Goal: Task Accomplishment & Management: Complete application form

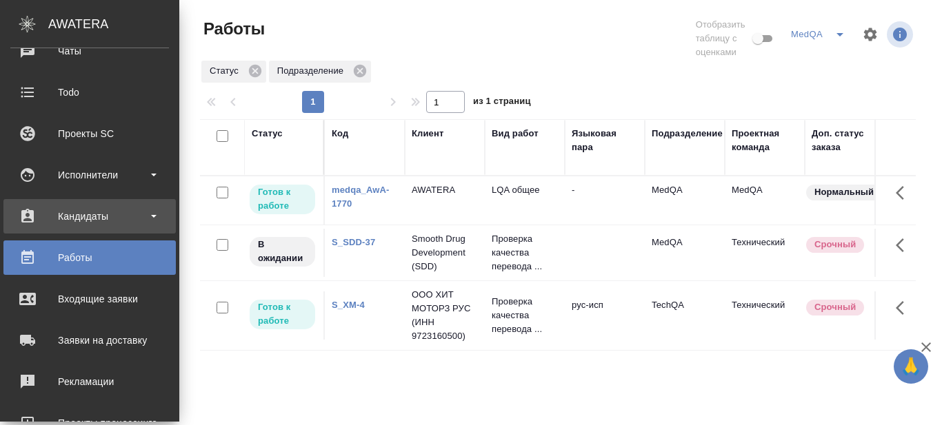
scroll to position [1, 0]
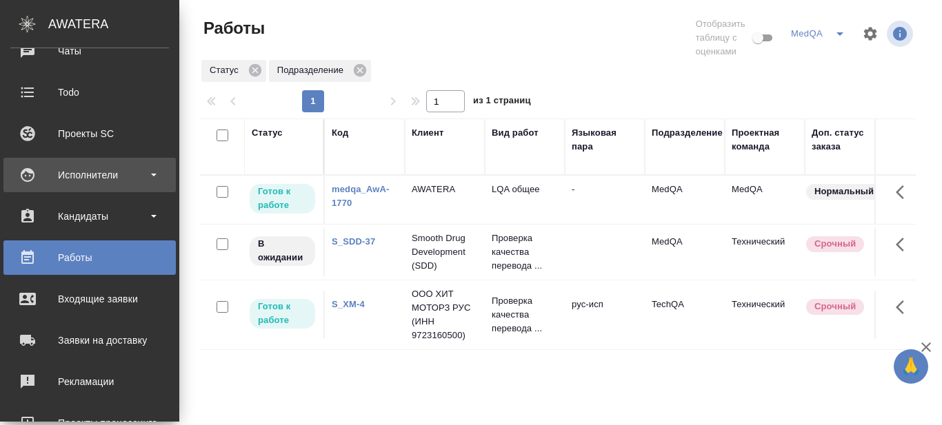
click at [152, 173] on div "Исполнители" at bounding box center [89, 175] width 159 height 21
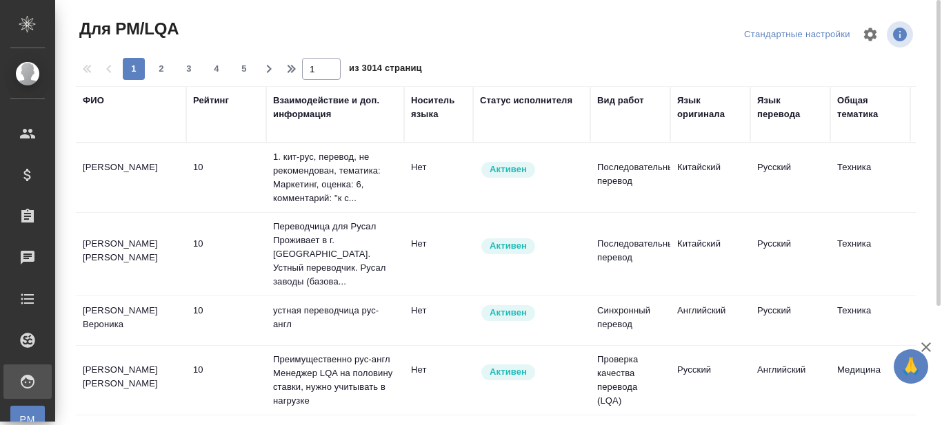
click at [96, 97] on div "ФИО" at bounding box center [93, 101] width 21 height 14
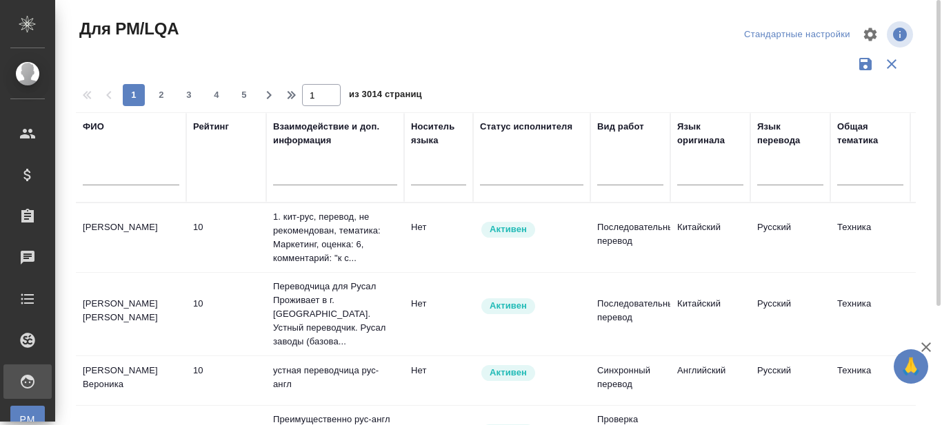
click at [117, 174] on input "text" at bounding box center [131, 176] width 96 height 17
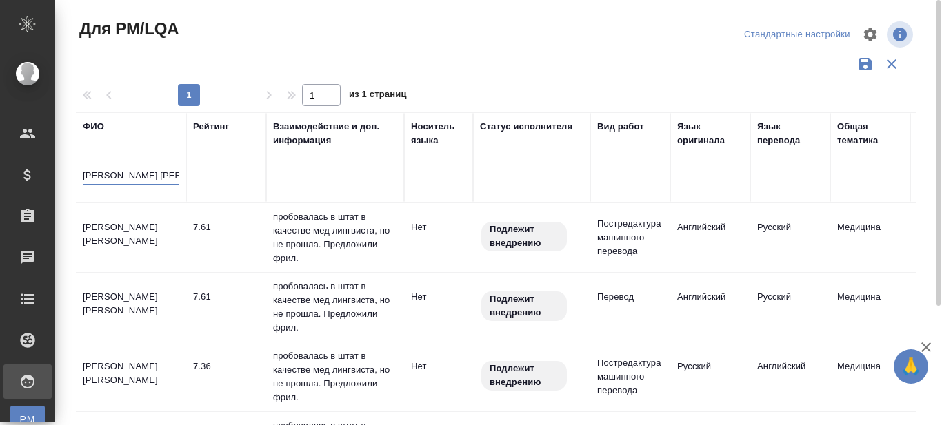
type input "Лобанова Татьяна"
click at [105, 228] on td "Лобанова Татьяна Иосифовна" at bounding box center [131, 238] width 110 height 48
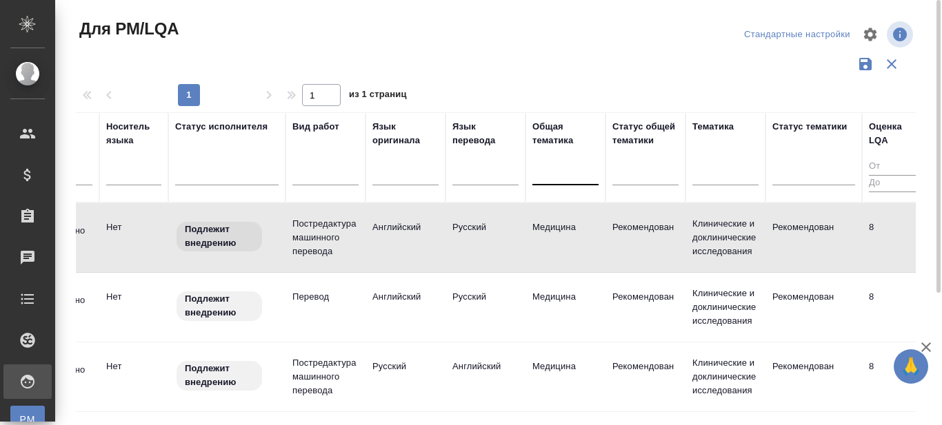
scroll to position [0, 305]
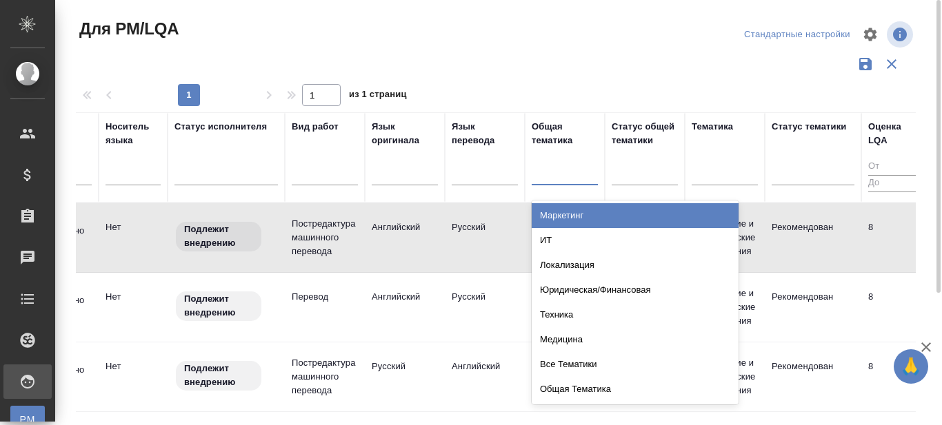
click at [551, 176] on div at bounding box center [564, 172] width 66 height 20
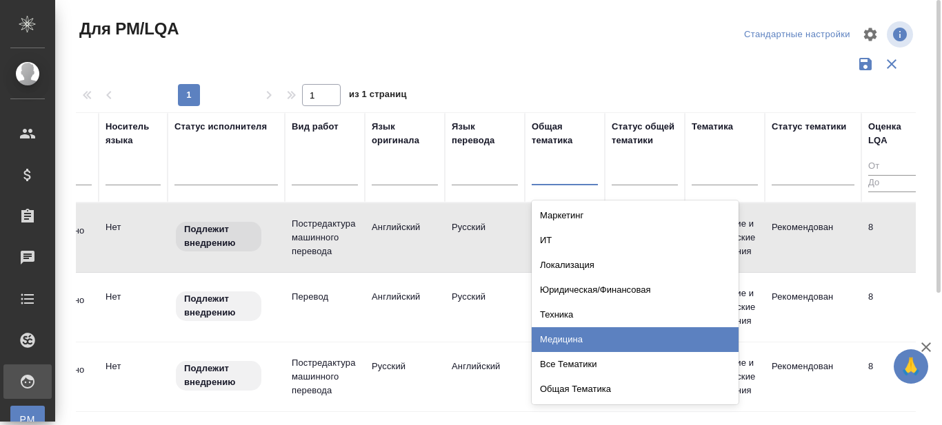
click at [562, 340] on div "Медицина" at bounding box center [634, 339] width 207 height 25
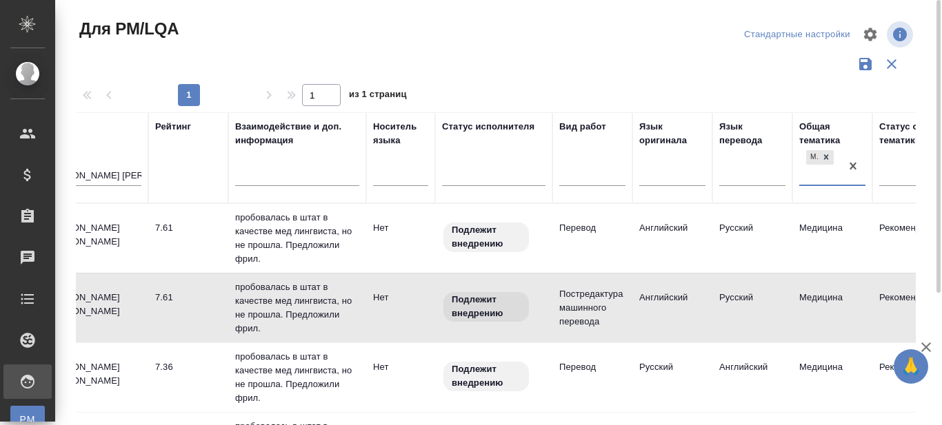
scroll to position [0, 0]
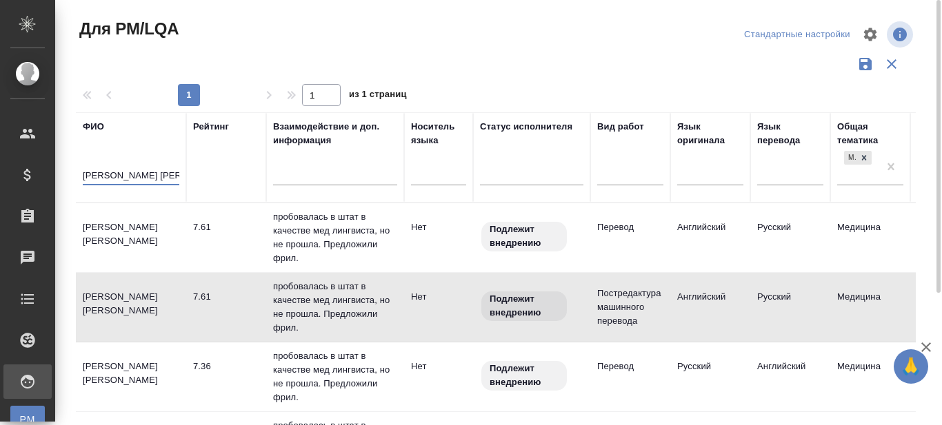
drag, startPoint x: 165, startPoint y: 175, endPoint x: 68, endPoint y: 189, distance: 97.5
click at [68, 189] on div "Для PM/LQA Стандартные настройки 1 1 из 1 страниц ФИО Лобанова Татьяна Рейтинг …" at bounding box center [501, 308] width 866 height 616
click at [615, 181] on div at bounding box center [630, 172] width 66 height 20
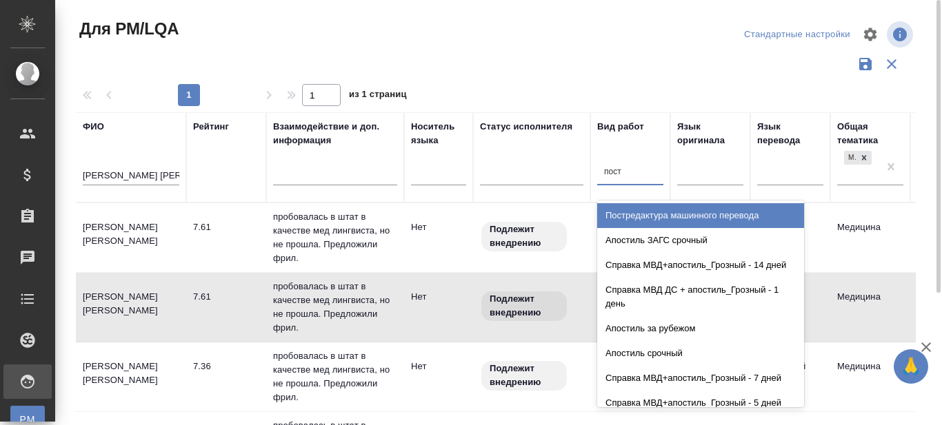
type input "постр"
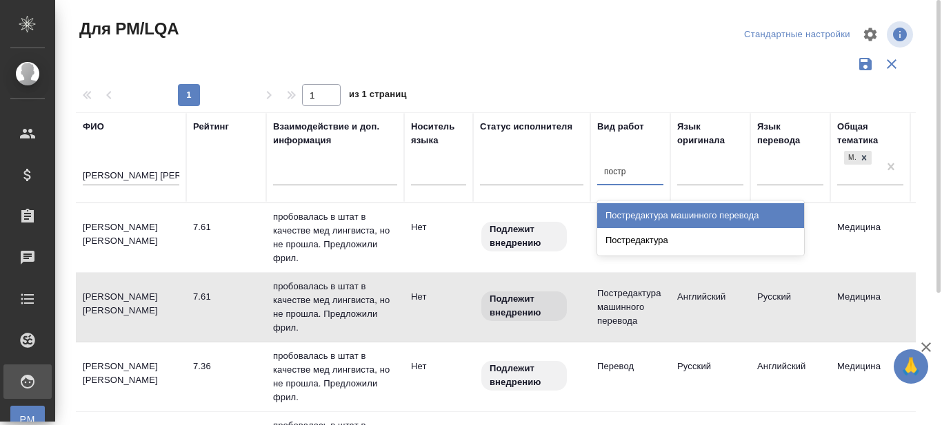
click at [633, 212] on div "Постредактура машинного перевода" at bounding box center [700, 215] width 207 height 25
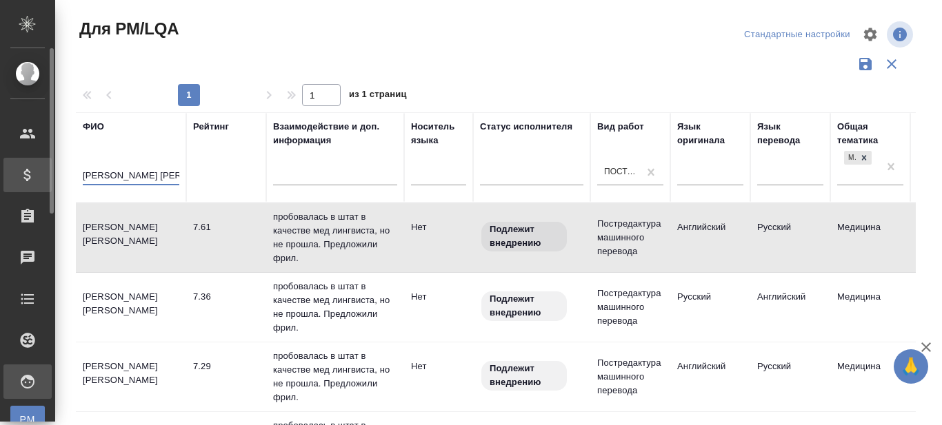
drag, startPoint x: 165, startPoint y: 178, endPoint x: 39, endPoint y: 190, distance: 127.4
click at [39, 190] on div ".cls-1 fill:#fff; AWATERA Prazdnichnykh Olga Клиенты Спецификации Заказы 0 Чаты…" at bounding box center [471, 212] width 942 height 425
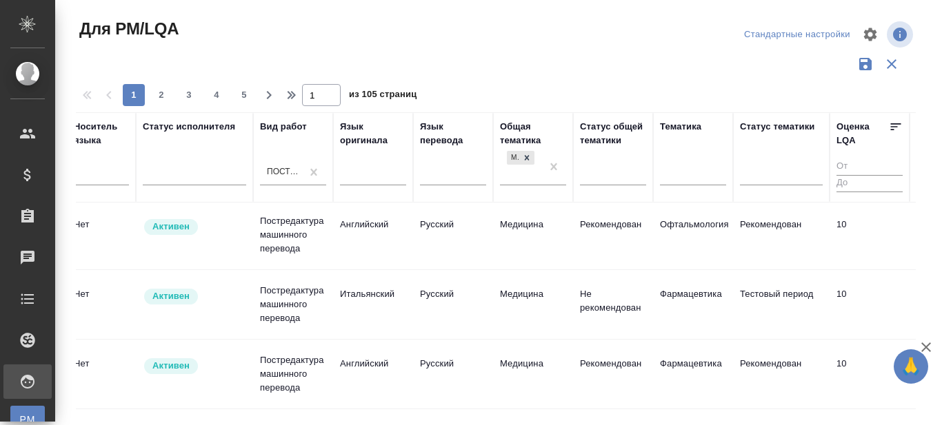
scroll to position [3, 336]
click at [174, 174] on div at bounding box center [194, 172] width 103 height 20
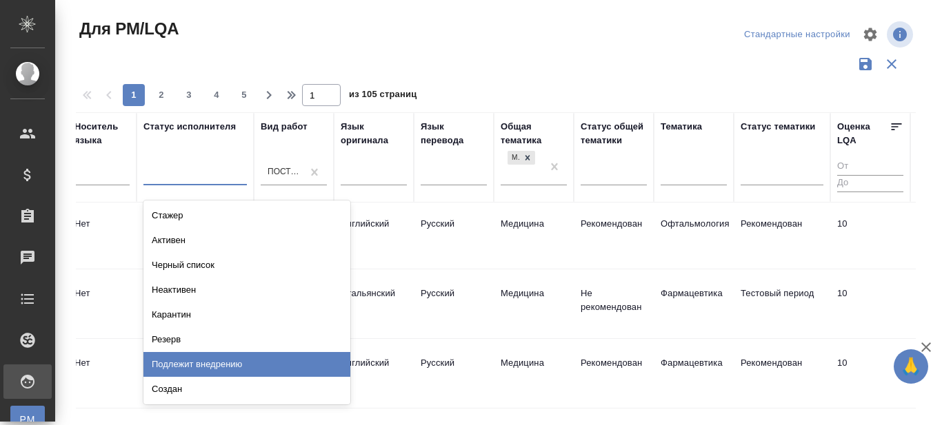
click at [196, 362] on div "Подлежит внедрению" at bounding box center [246, 364] width 207 height 25
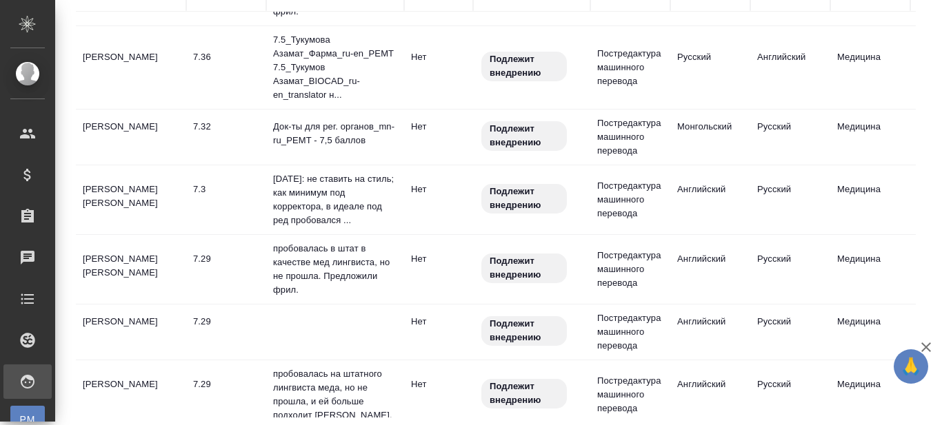
scroll to position [1103, 0]
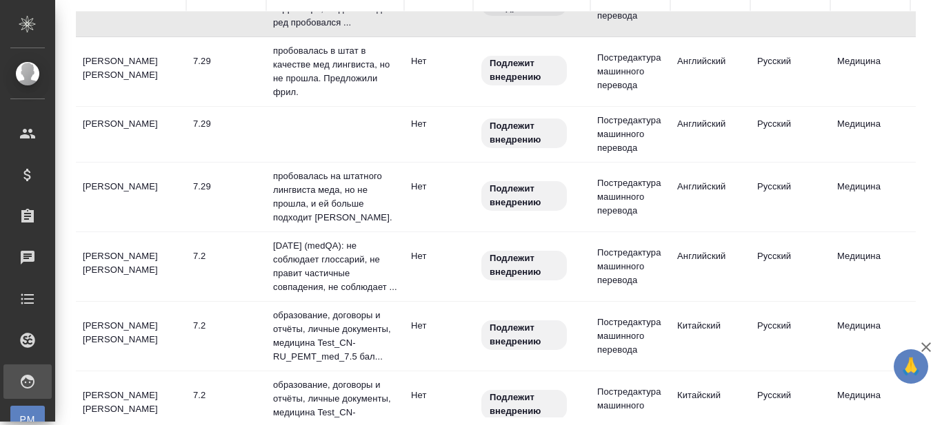
scroll to position [1304, 0]
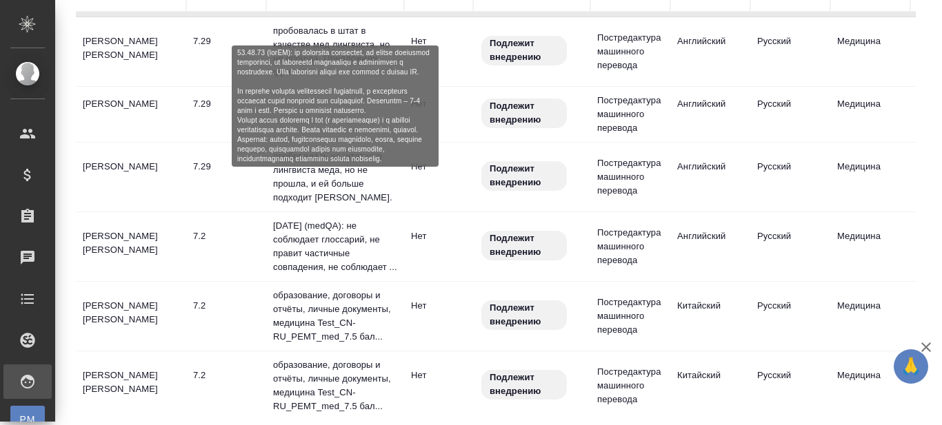
click at [305, 240] on p "22.05.25 (medQA): не соблюдает глоссарий, не правит частичные совпадения, не со…" at bounding box center [335, 246] width 124 height 55
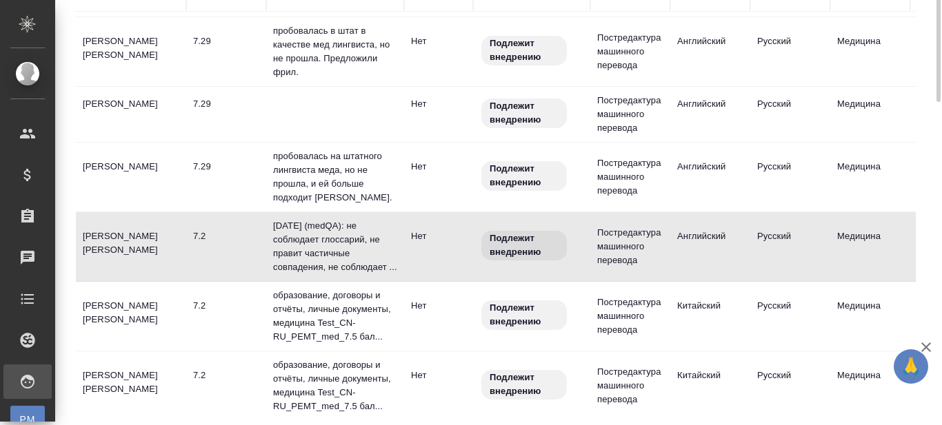
scroll to position [0, 0]
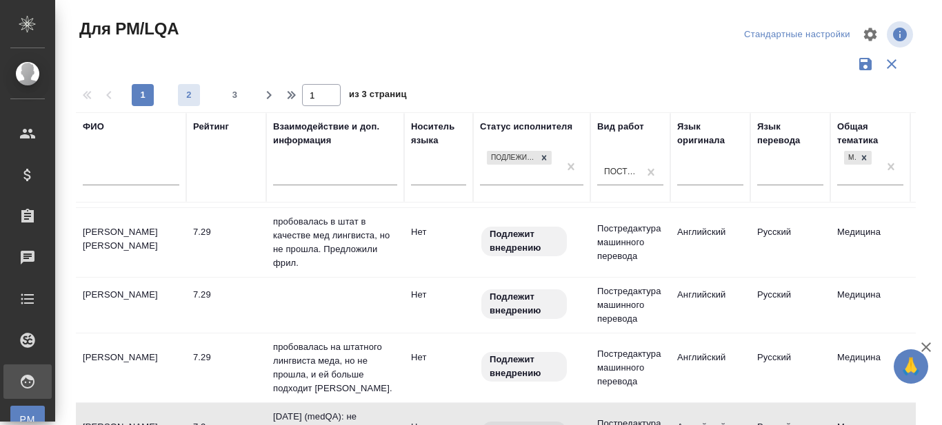
click at [191, 94] on span "2" at bounding box center [189, 95] width 22 height 14
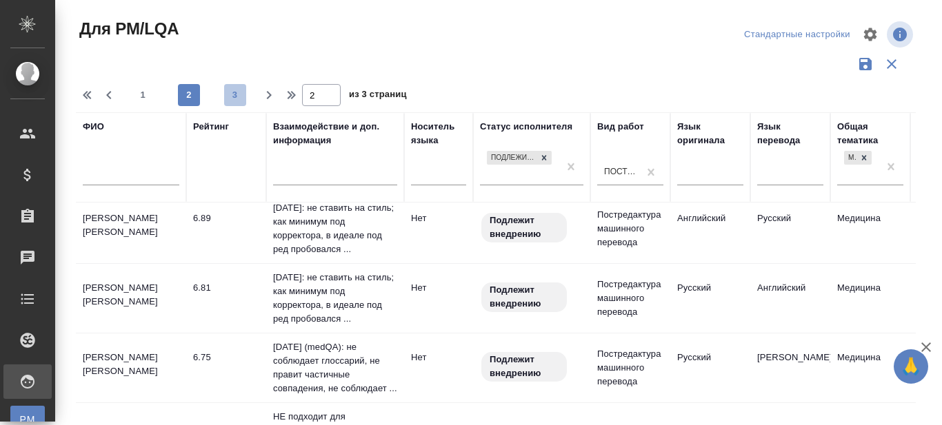
click at [238, 93] on span "3" at bounding box center [235, 95] width 22 height 14
type input "3"
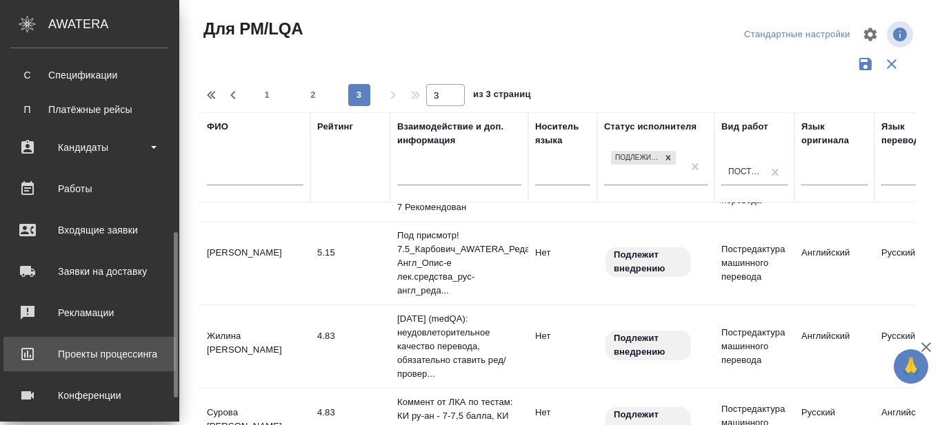
scroll to position [467, 0]
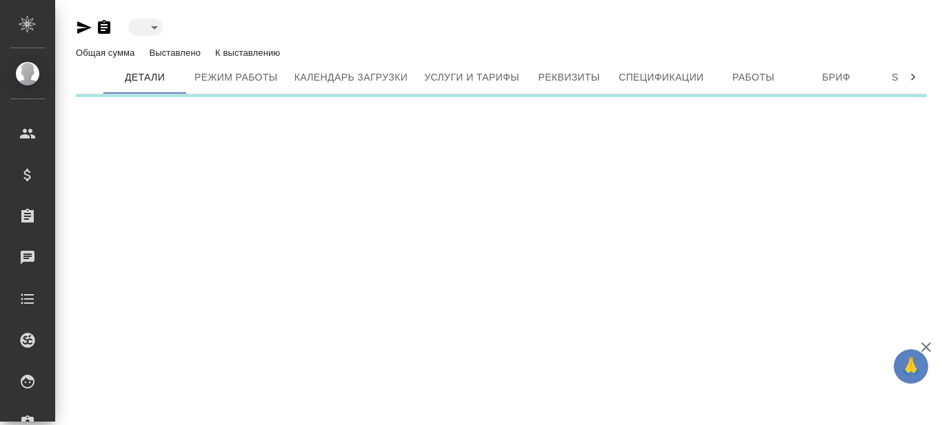
type input "toBeImplemented"
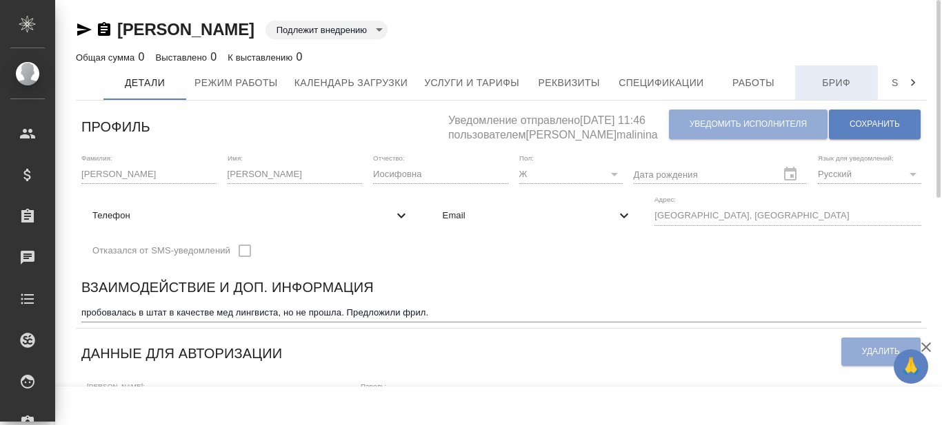
click at [841, 79] on span "Бриф" at bounding box center [836, 82] width 66 height 17
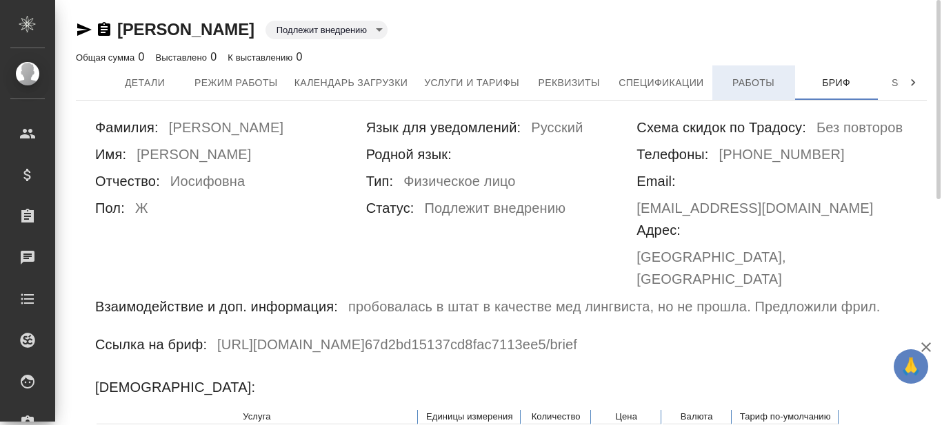
click at [754, 77] on span "Работы" at bounding box center [753, 82] width 66 height 17
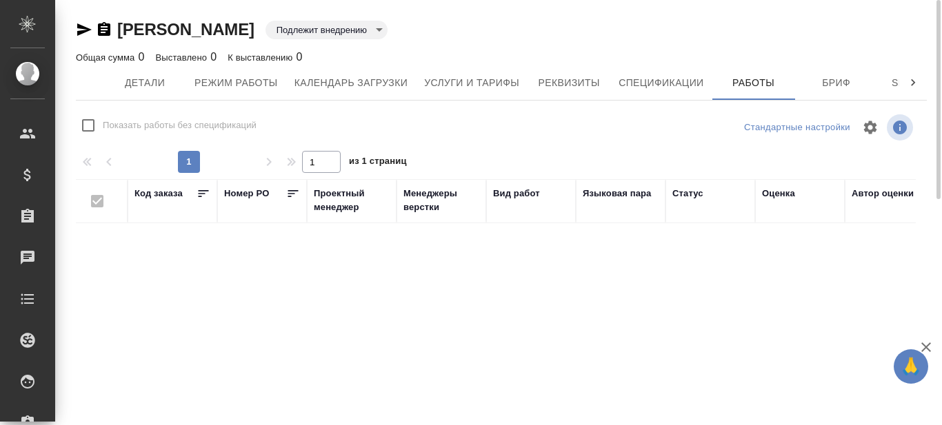
click at [79, 26] on icon "button" at bounding box center [84, 29] width 14 height 12
click at [825, 95] on button "Бриф" at bounding box center [836, 82] width 83 height 34
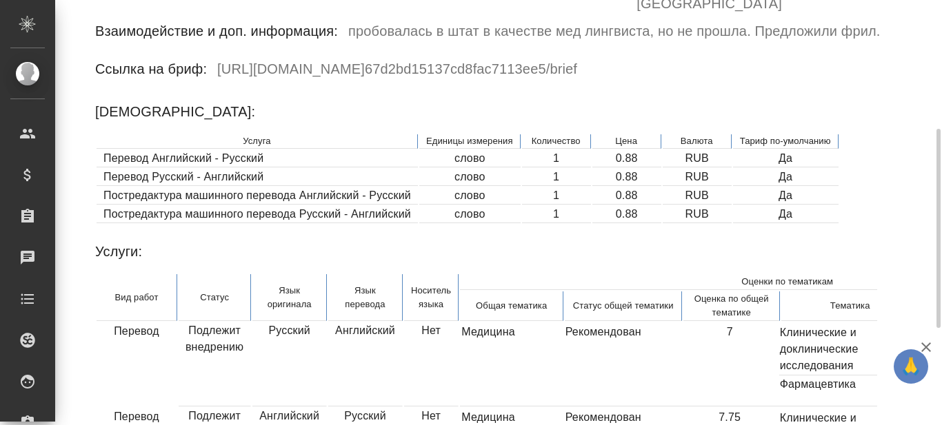
scroll to position [207, 0]
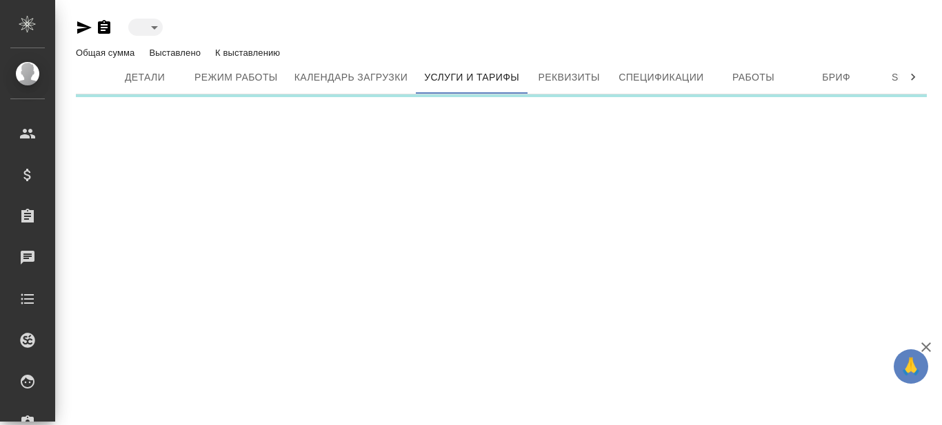
type input "active"
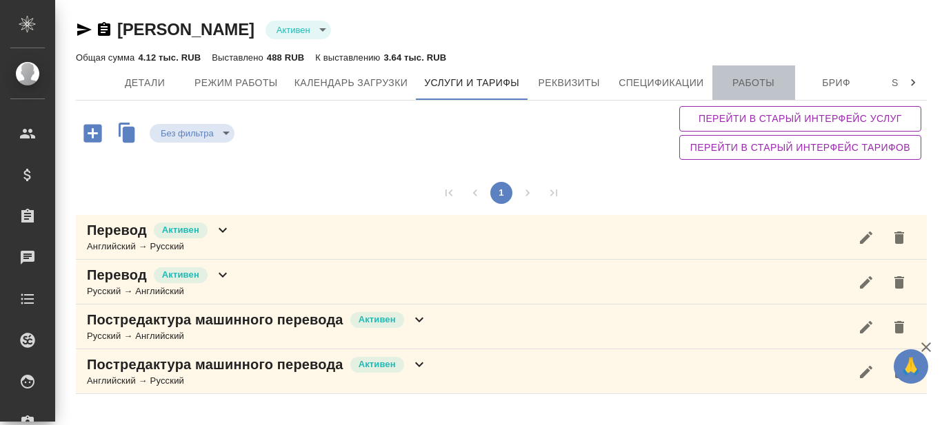
click at [755, 84] on span "Работы" at bounding box center [753, 82] width 66 height 17
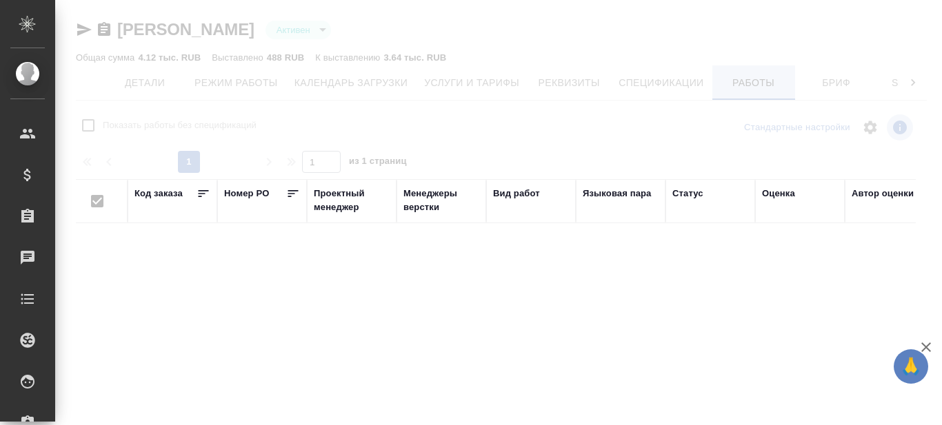
checkbox input "false"
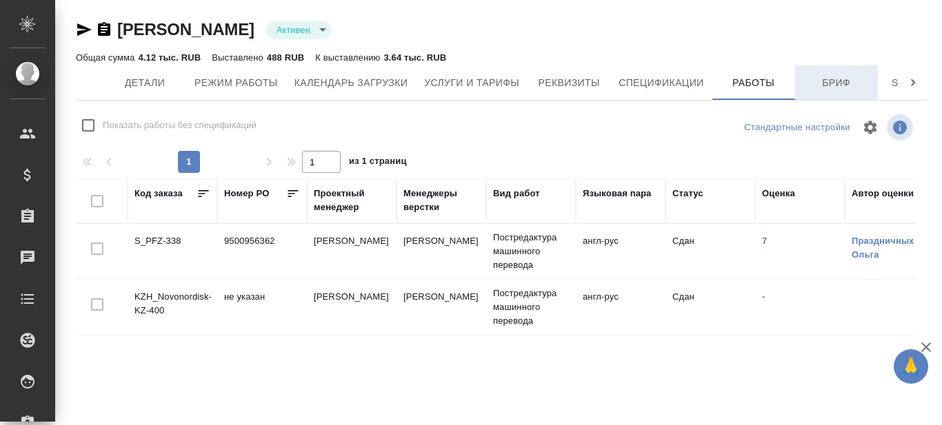
click at [830, 92] on button "Бриф" at bounding box center [836, 82] width 83 height 34
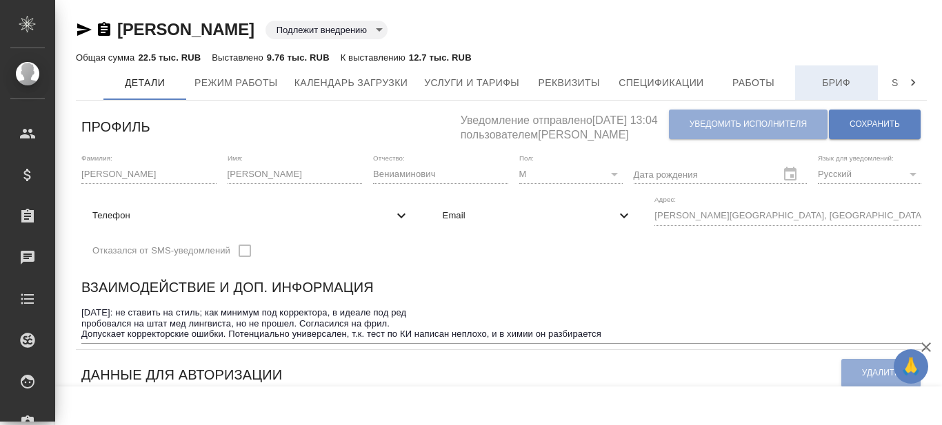
click at [822, 81] on span "Бриф" at bounding box center [836, 82] width 66 height 17
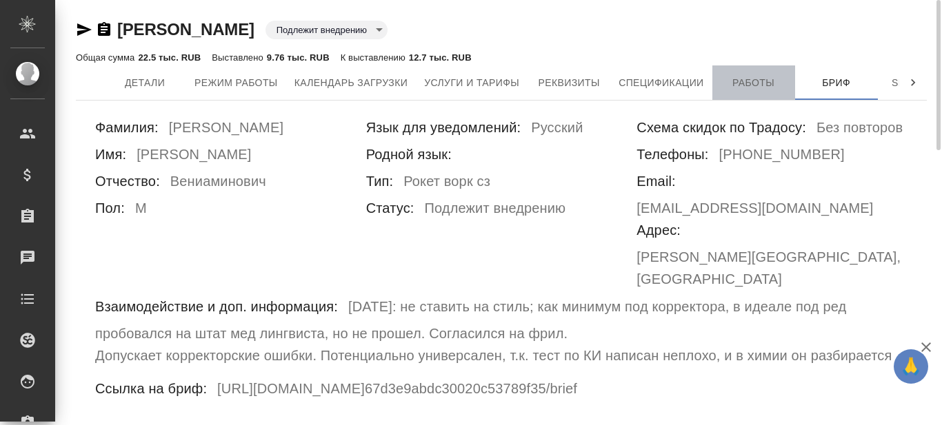
click at [769, 80] on span "Работы" at bounding box center [753, 82] width 66 height 17
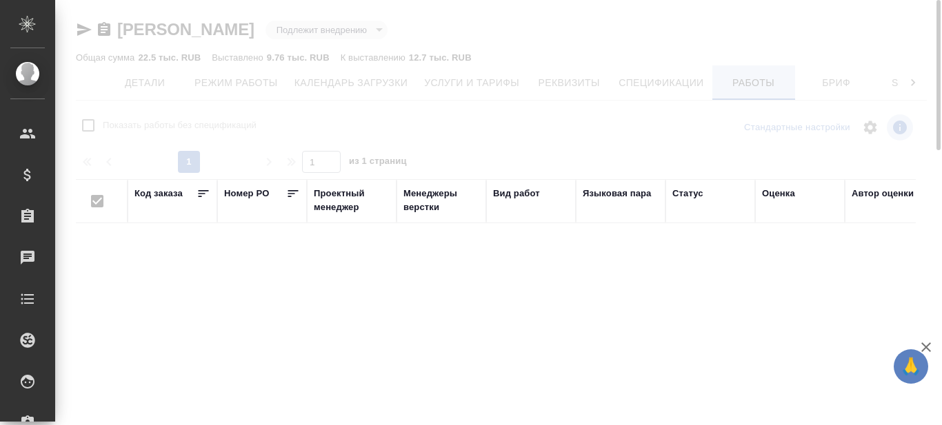
checkbox input "false"
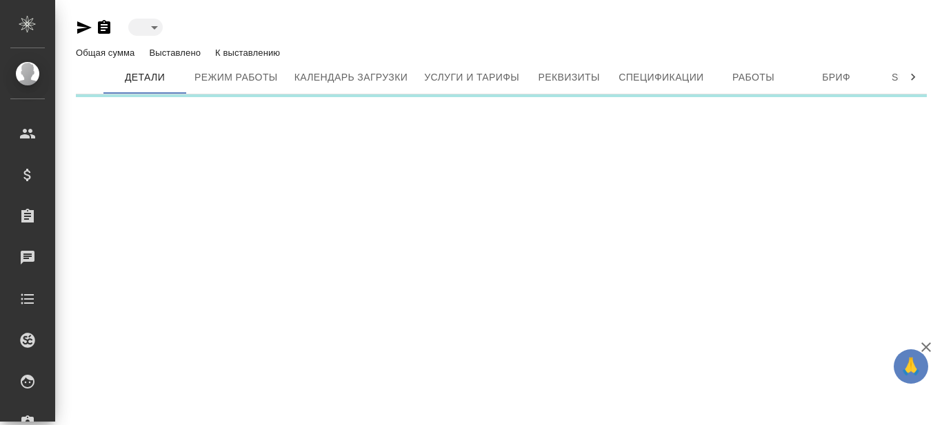
type input "toBeImplemented"
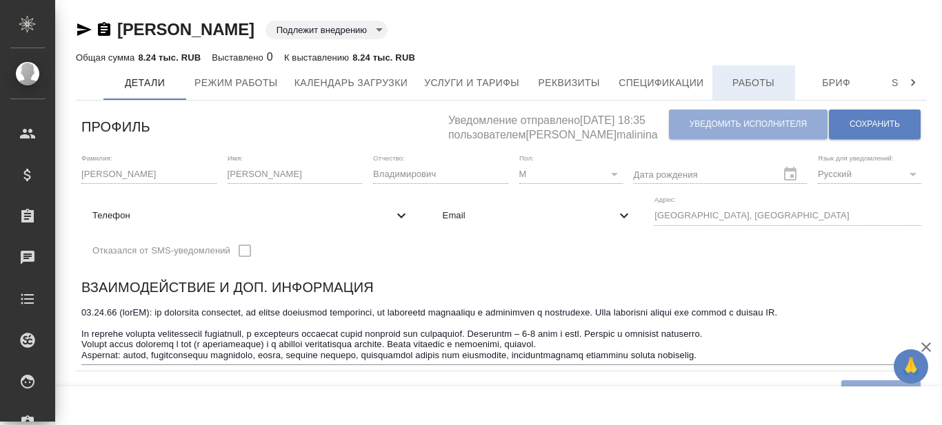
click at [753, 88] on span "Работы" at bounding box center [753, 82] width 66 height 17
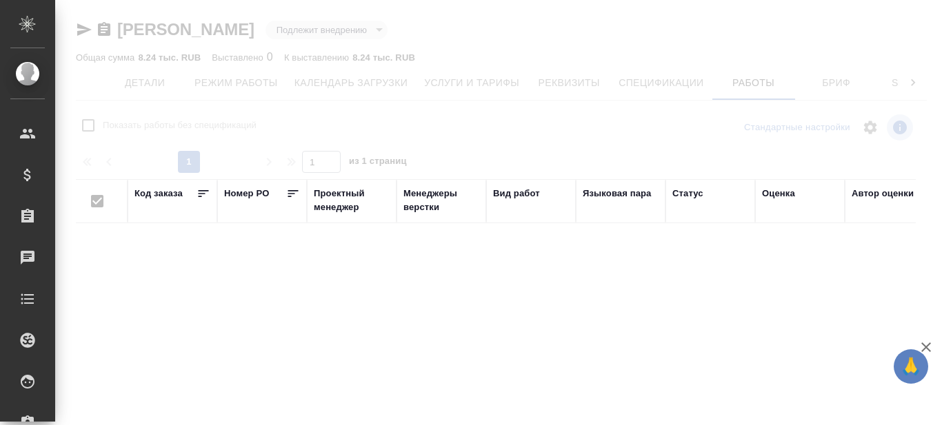
checkbox input "false"
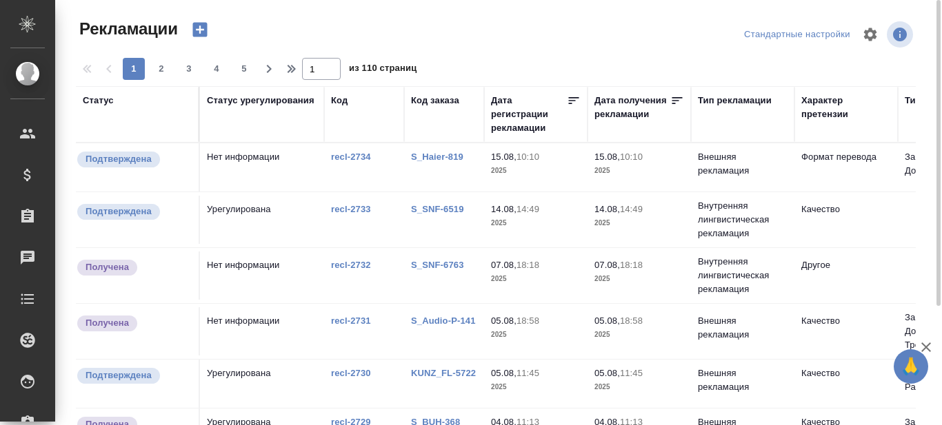
click at [616, 114] on div "Дата получения рекламации" at bounding box center [632, 108] width 76 height 28
select select "7"
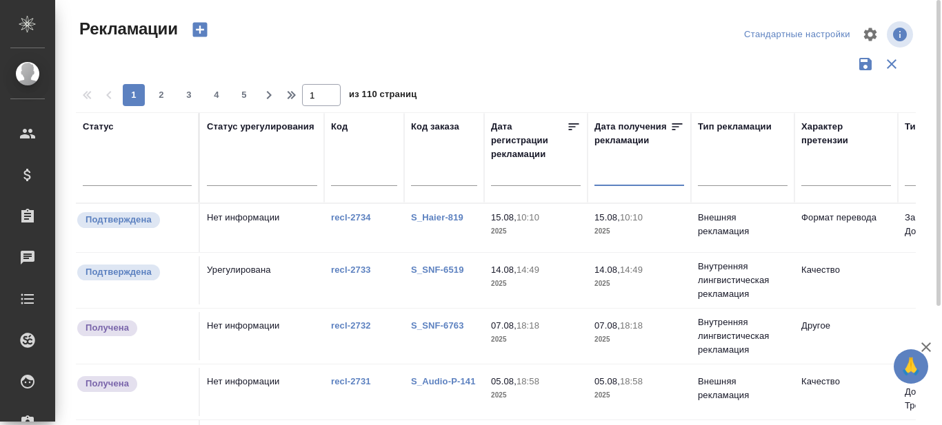
click at [628, 177] on input "text" at bounding box center [642, 174] width 81 height 19
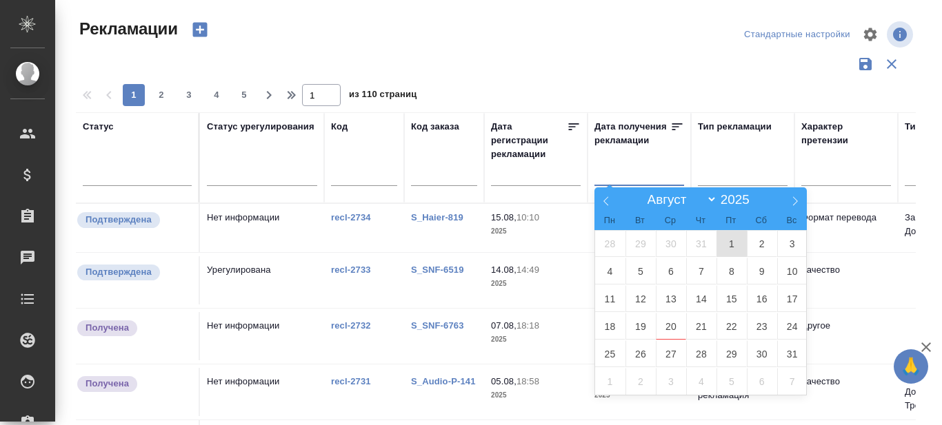
click at [733, 243] on span "1" at bounding box center [731, 243] width 30 height 27
type div "[DATE]T21:00:00.000Z"
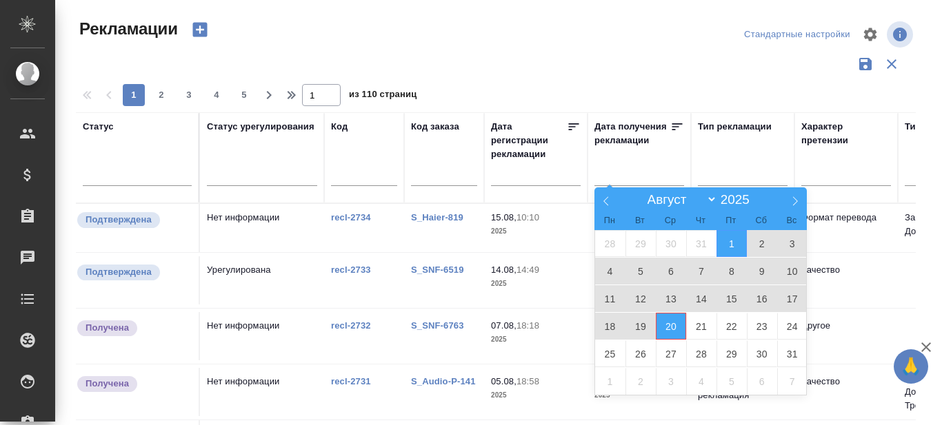
click at [672, 327] on span "20" at bounding box center [670, 326] width 30 height 27
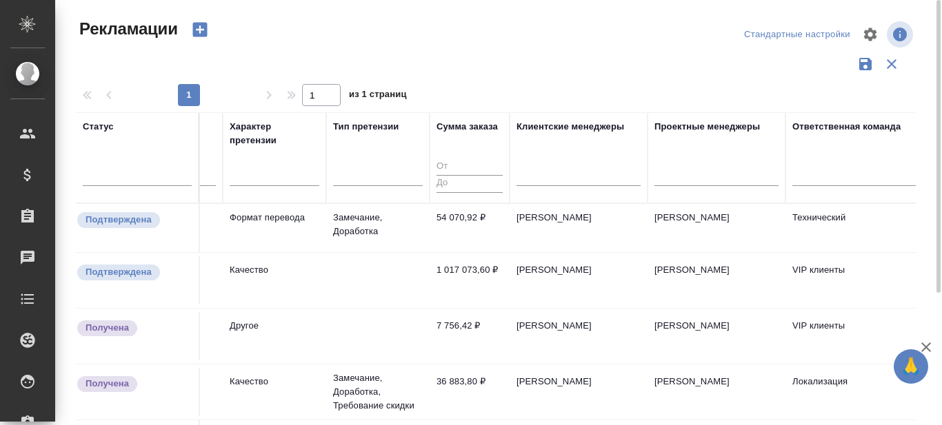
scroll to position [0, 718]
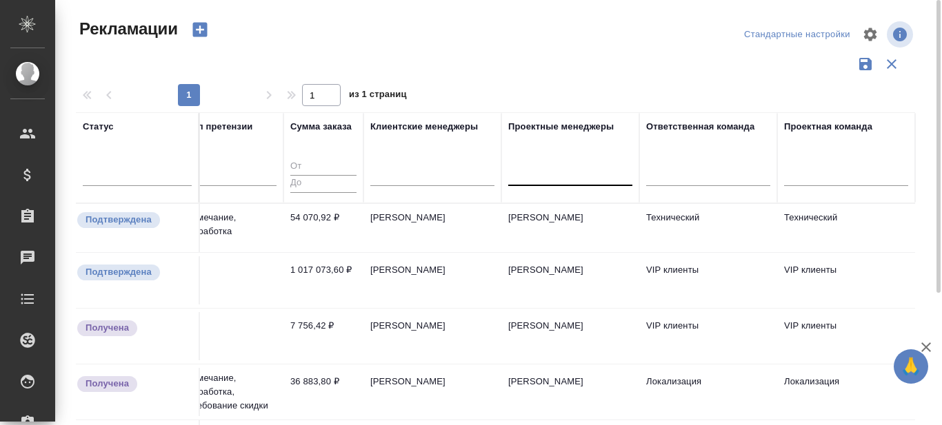
click at [585, 176] on div at bounding box center [570, 172] width 124 height 20
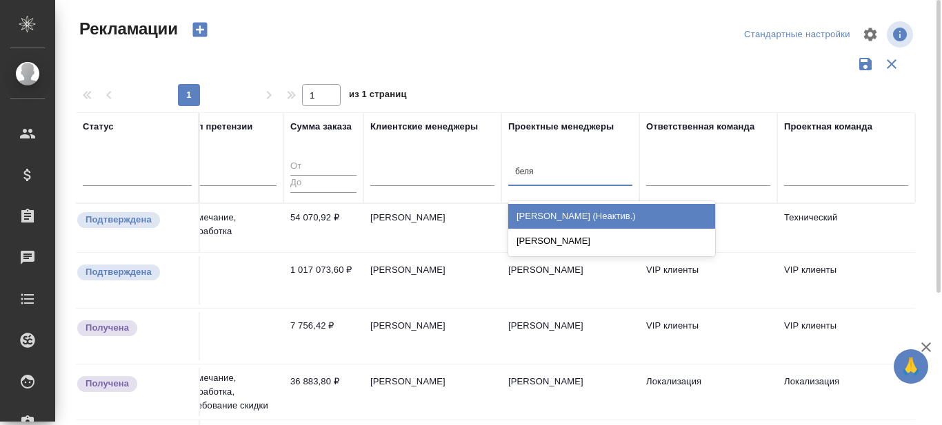
type input "беляк"
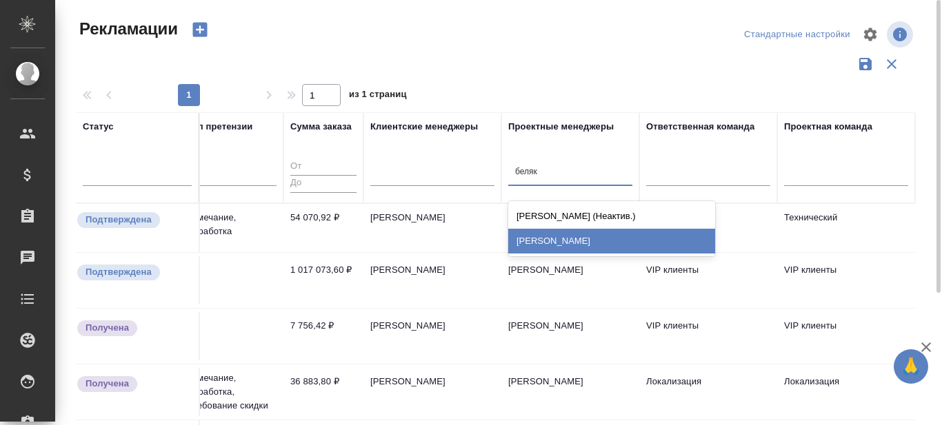
click at [565, 243] on div "[PERSON_NAME]" at bounding box center [611, 241] width 207 height 25
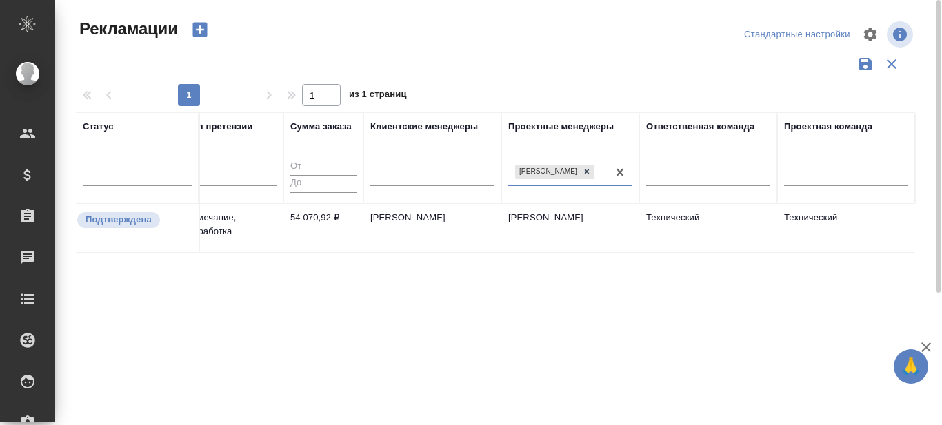
click at [545, 177] on div "[PERSON_NAME]" at bounding box center [557, 172] width 99 height 20
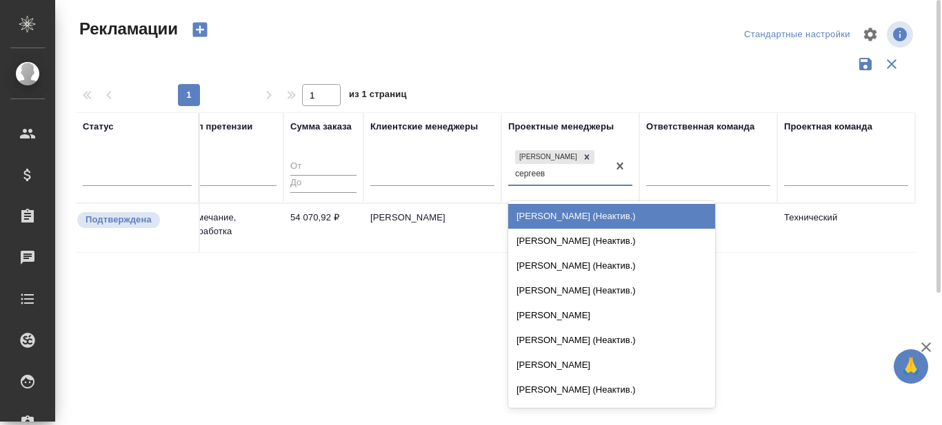
type input "[PERSON_NAME]"
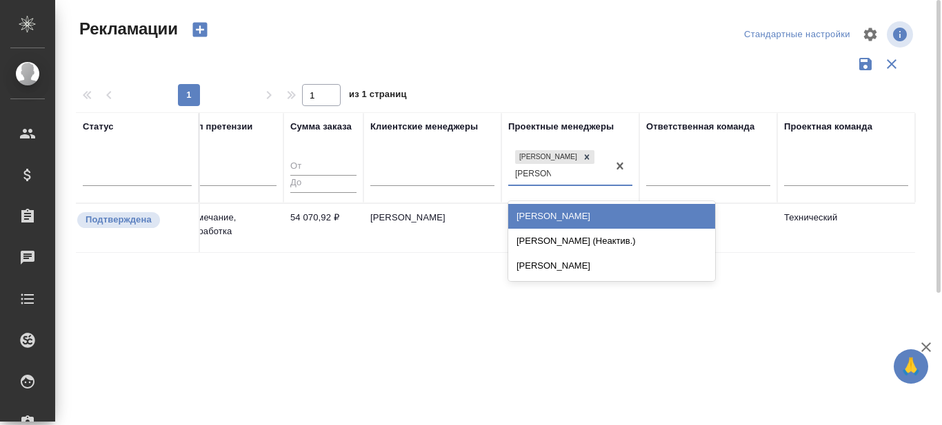
click at [560, 216] on div "[PERSON_NAME]" at bounding box center [611, 216] width 207 height 25
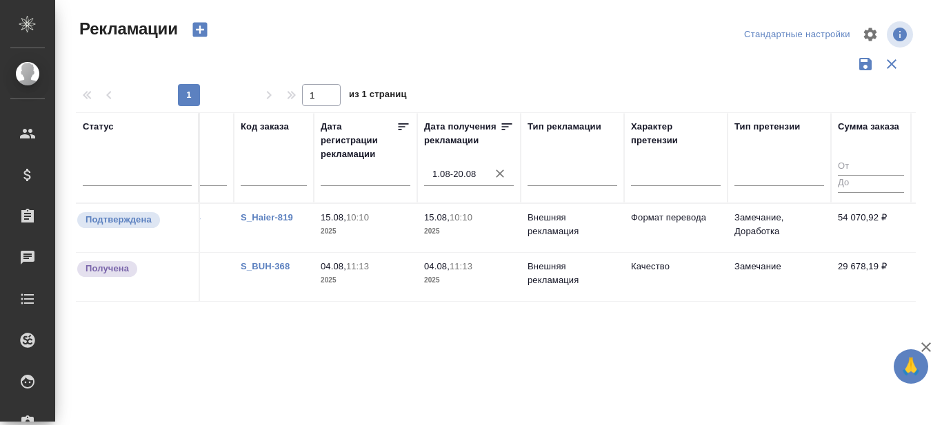
scroll to position [0, 0]
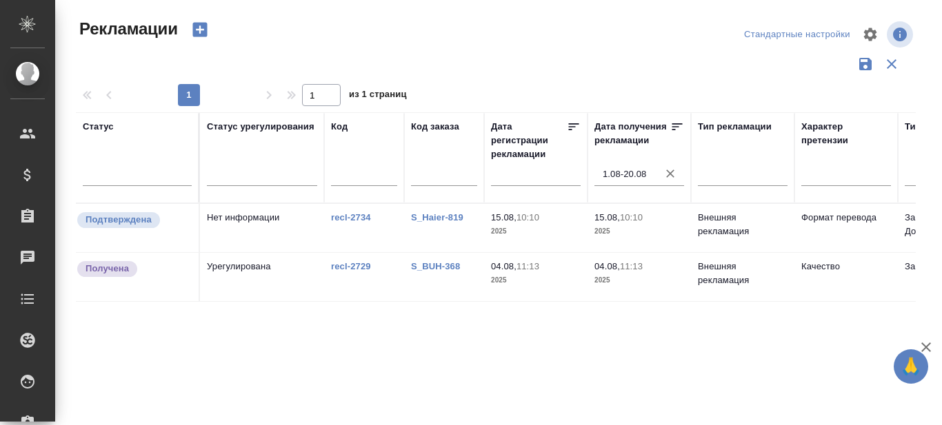
click at [431, 272] on link "S_BUH-368" at bounding box center [435, 266] width 49 height 10
click at [424, 217] on link "S_Haier-819" at bounding box center [437, 217] width 52 height 10
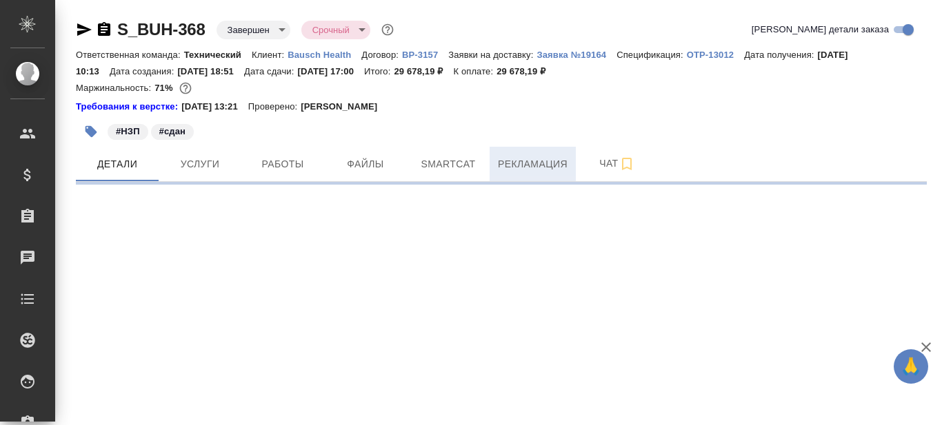
select select "RU"
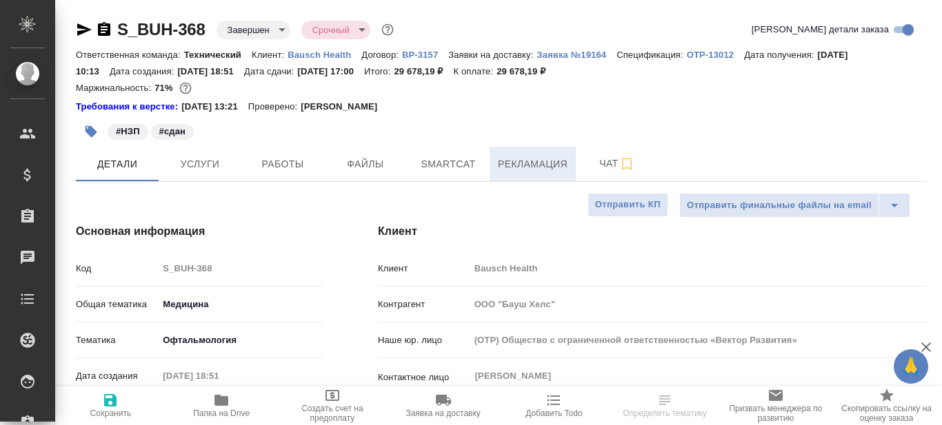
type textarea "x"
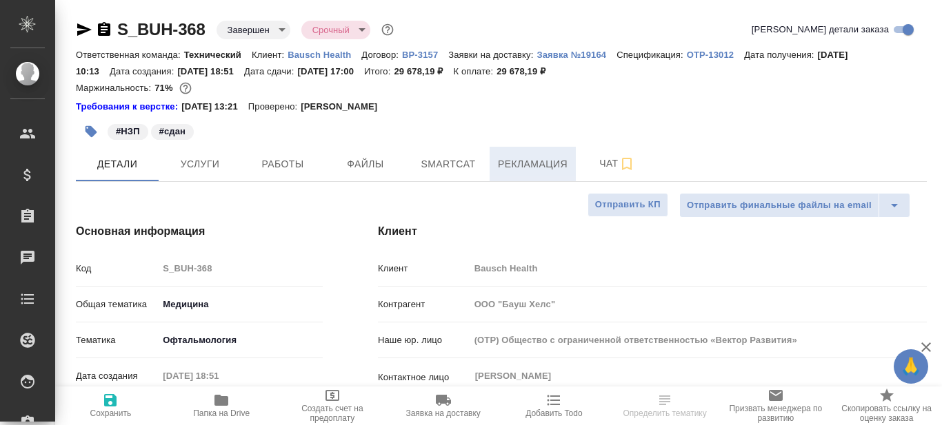
type textarea "x"
click at [538, 165] on span "Рекламация" at bounding box center [533, 164] width 70 height 17
type textarea "x"
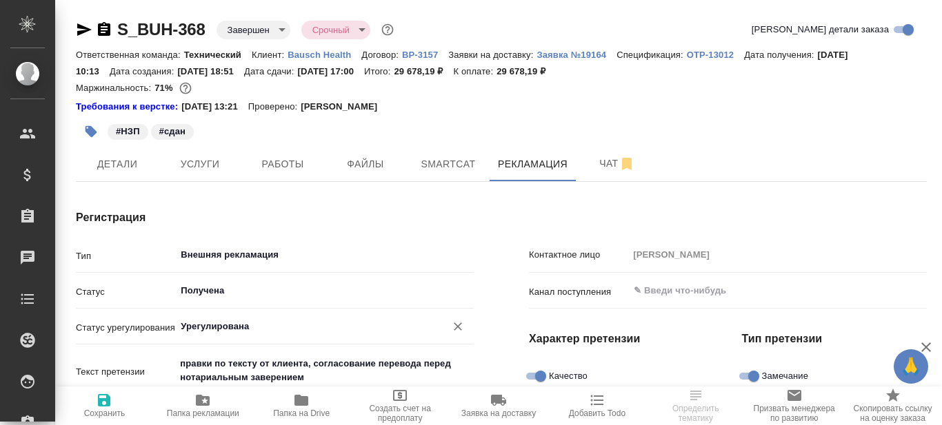
type textarea "x"
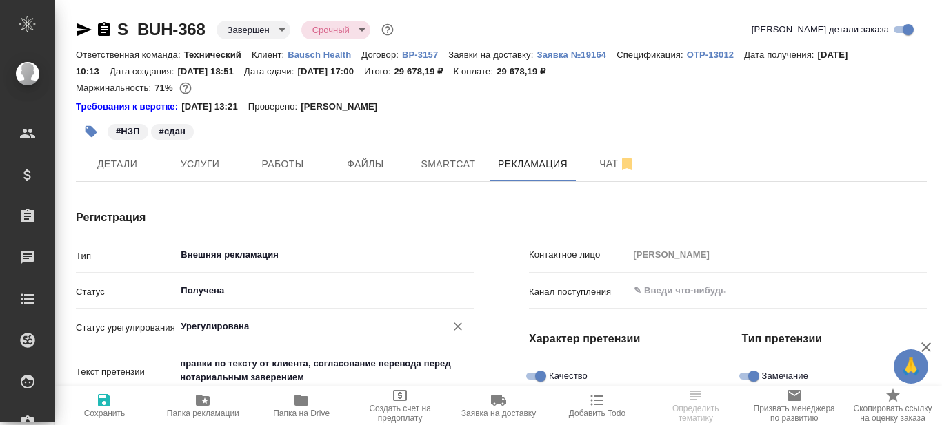
type textarea "x"
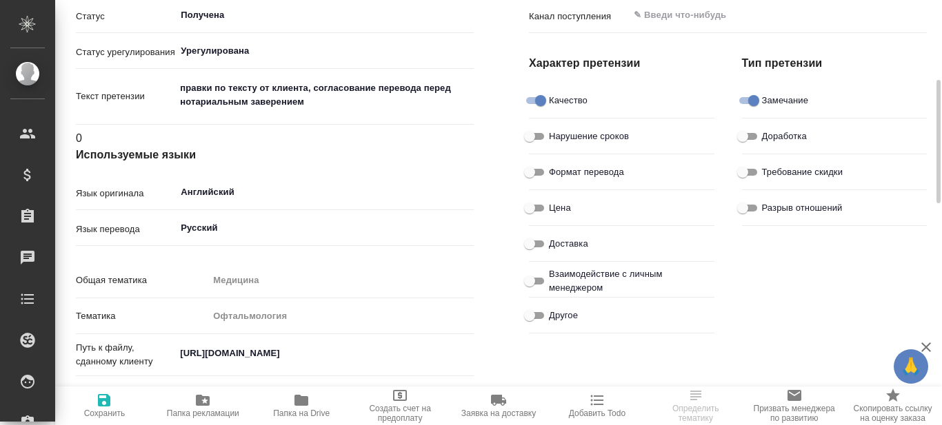
scroll to position [207, 0]
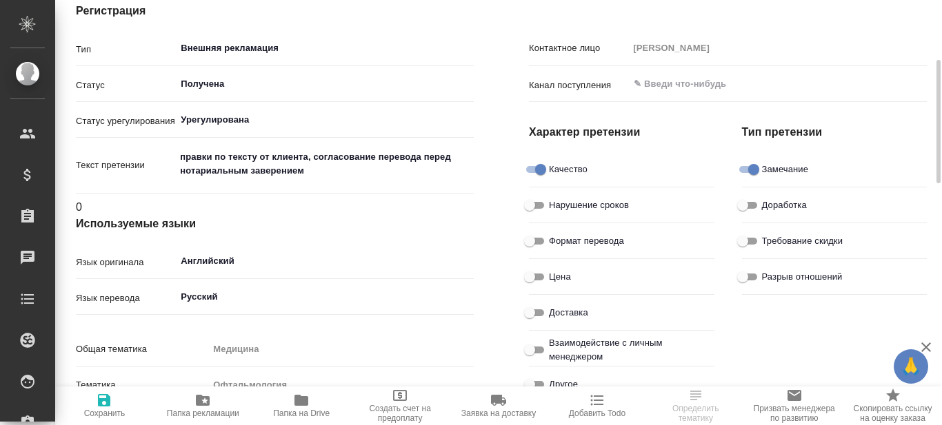
type textarea "x"
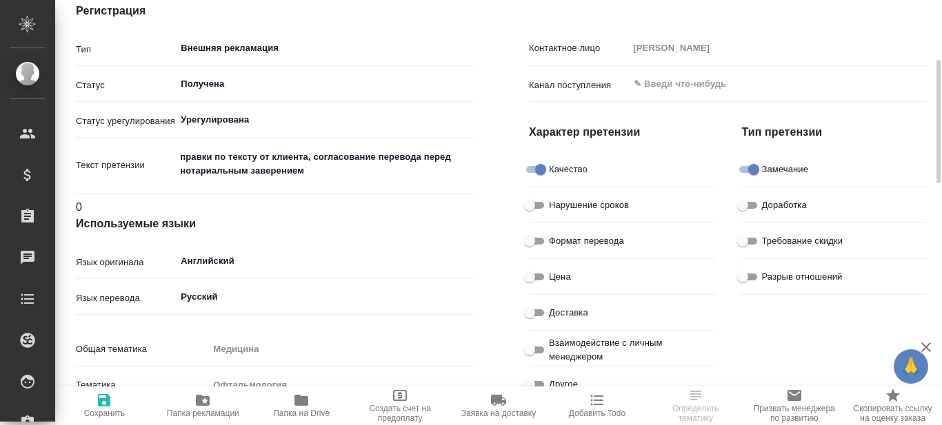
type textarea "x"
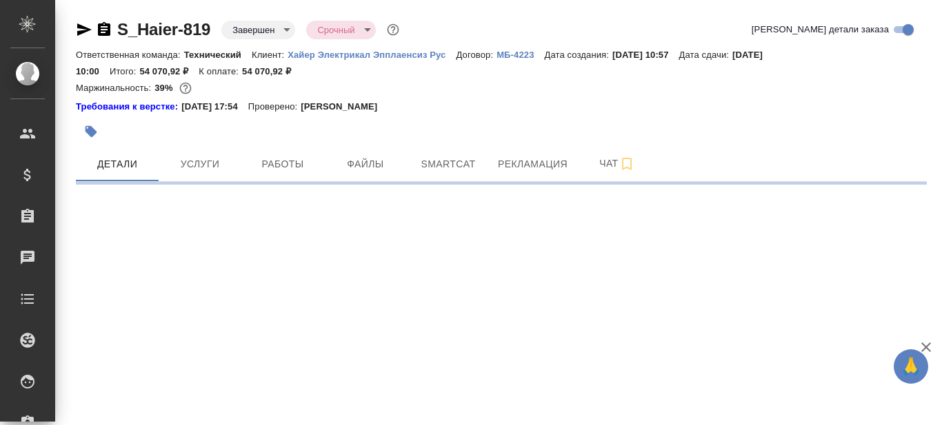
select select "RU"
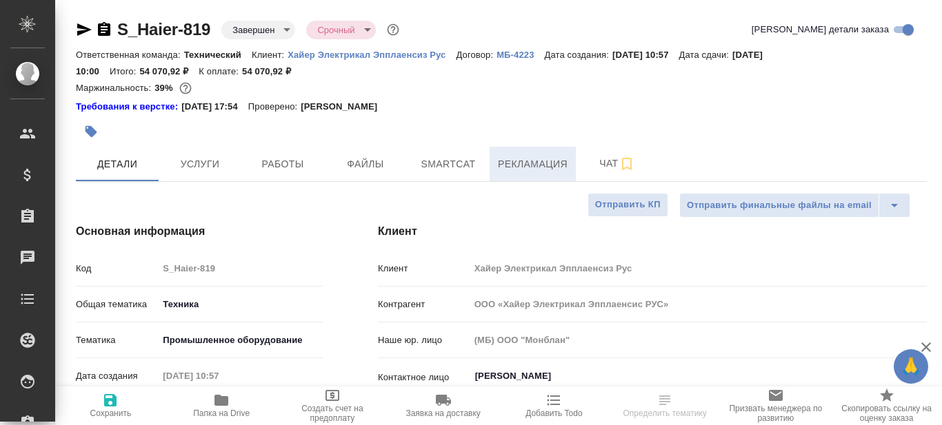
type textarea "x"
click at [538, 167] on span "Рекламация" at bounding box center [533, 164] width 70 height 17
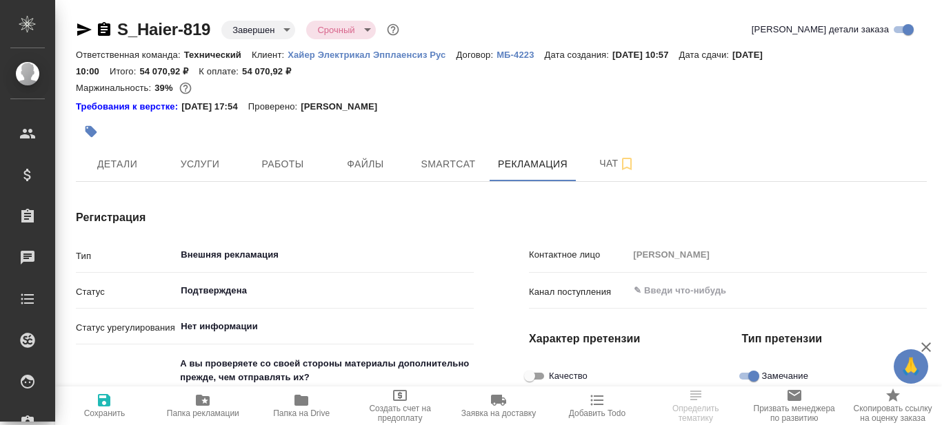
type textarea "x"
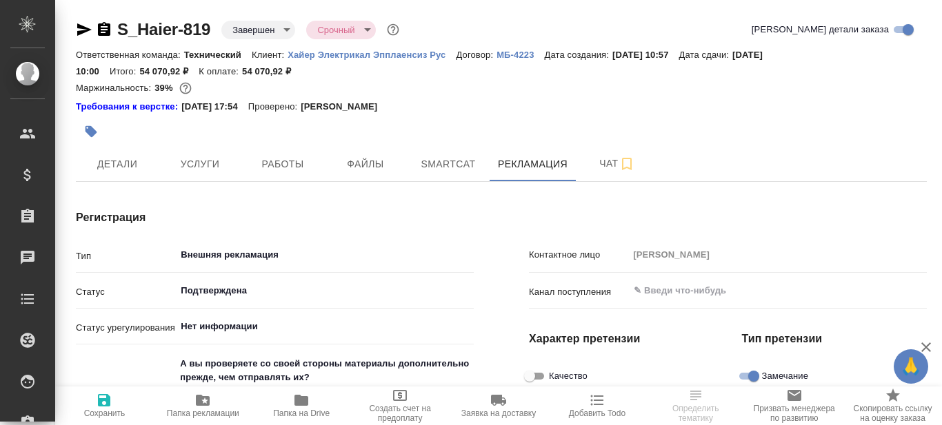
type textarea "x"
type input "[PERSON_NAME]"
type textarea "x"
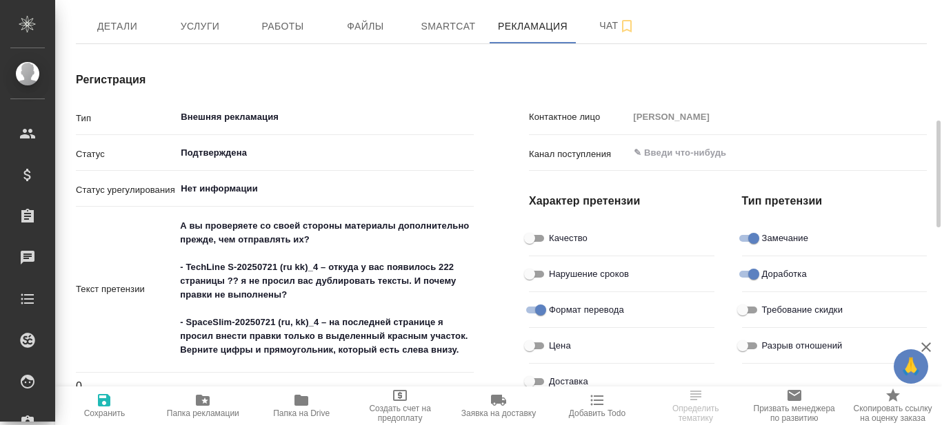
scroll to position [207, 0]
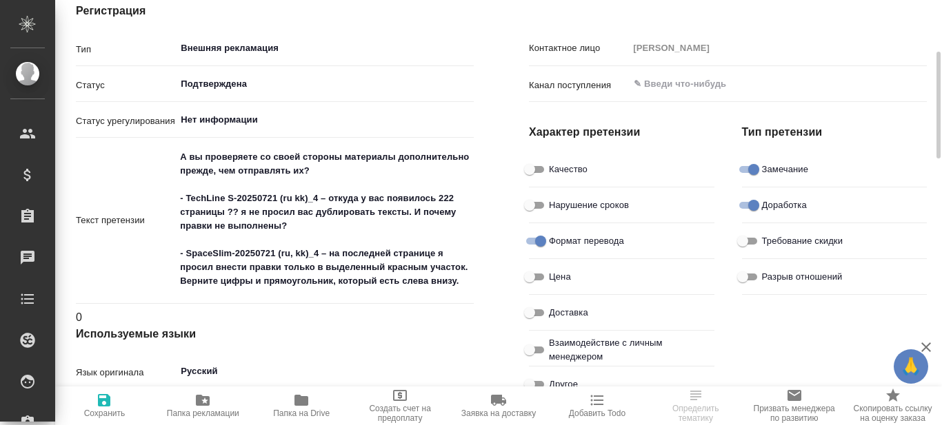
type textarea "x"
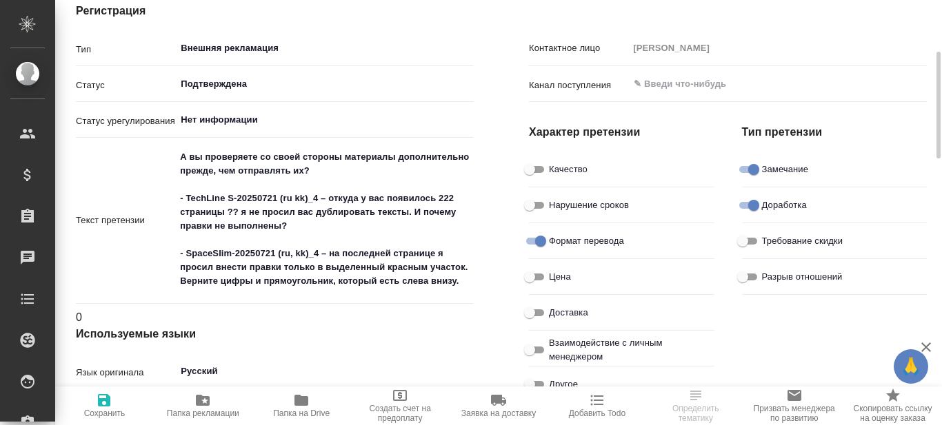
type textarea "x"
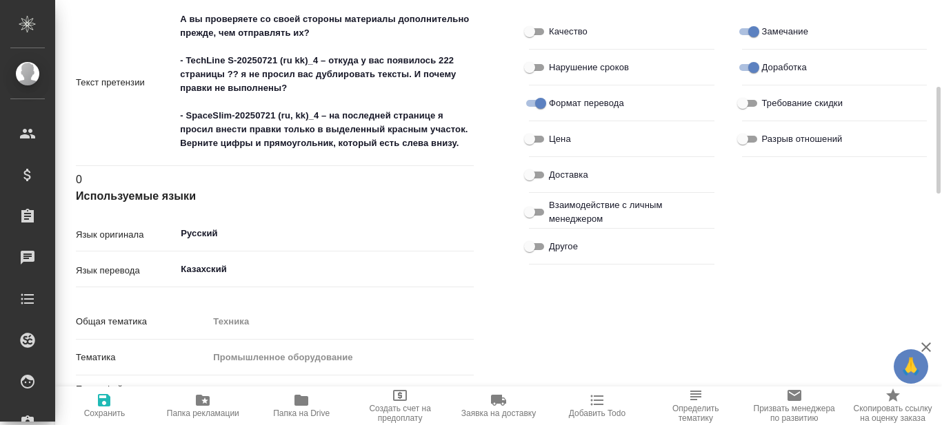
scroll to position [482, 0]
